Goal: Transaction & Acquisition: Purchase product/service

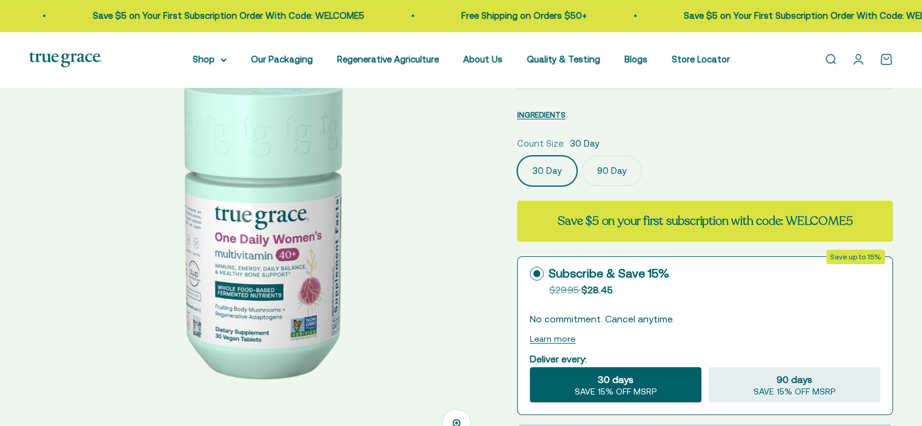
select select "3"
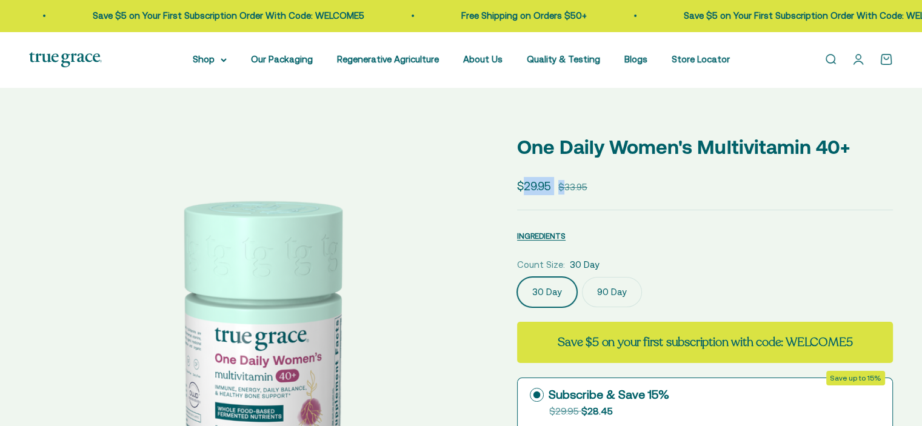
drag, startPoint x: 0, startPoint y: 0, endPoint x: 562, endPoint y: 181, distance: 590.2
select select "3"
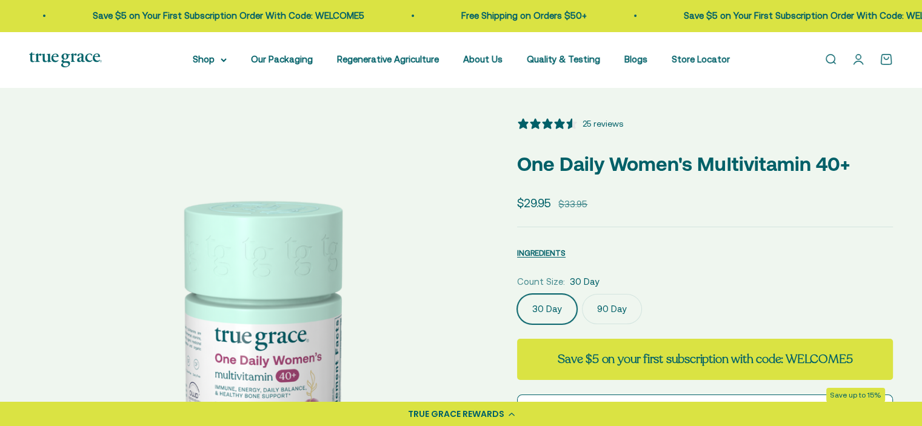
click at [613, 210] on div "Sale price $29.95 Regular price $33.95" at bounding box center [705, 203] width 376 height 18
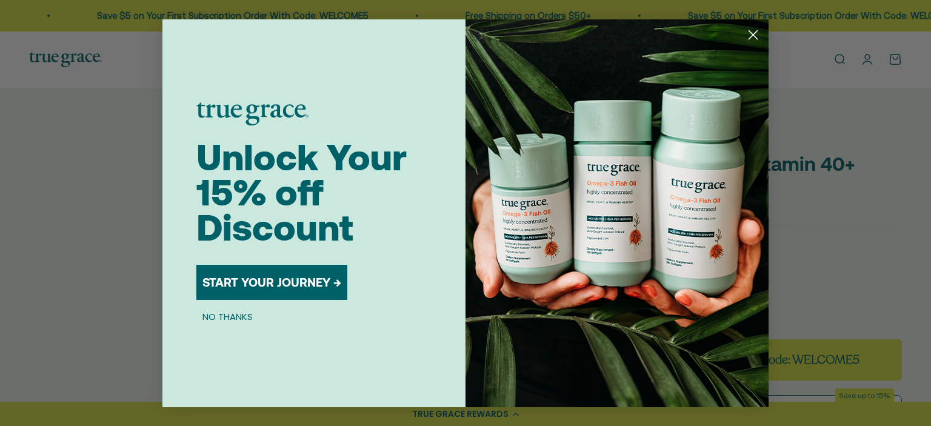
click at [603, 307] on img "POPUP Form" at bounding box center [616, 213] width 303 height 388
click at [751, 33] on icon "Close dialog" at bounding box center [753, 34] width 8 height 8
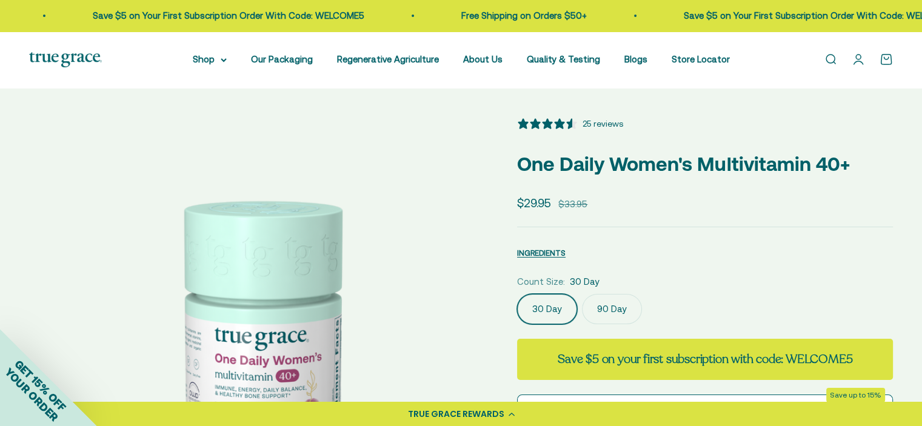
click at [614, 316] on label "90 Day" at bounding box center [612, 309] width 60 height 30
click at [517, 294] on input "90 Day" at bounding box center [516, 293] width 1 height 1
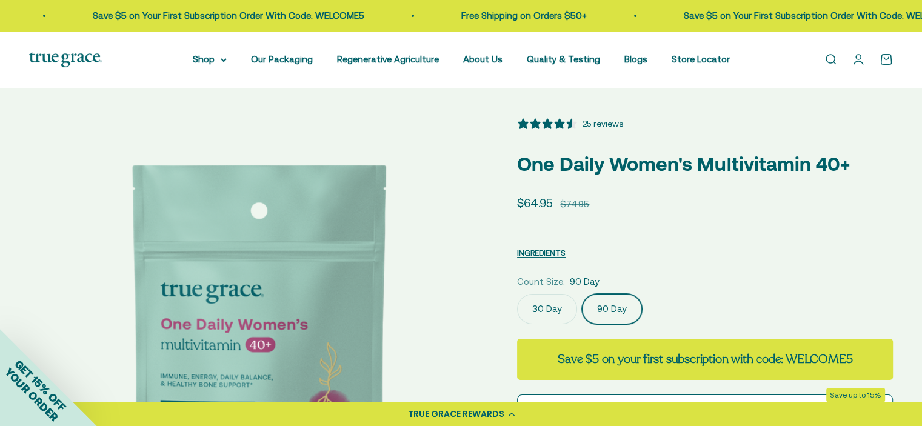
scroll to position [61, 0]
